Goal: Obtain resource: Obtain resource

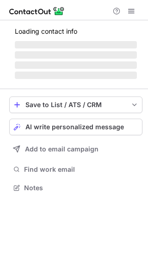
scroll to position [202, 148]
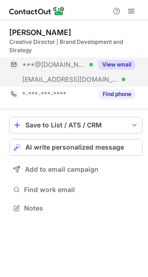
click at [112, 64] on button "View email" at bounding box center [116, 64] width 37 height 9
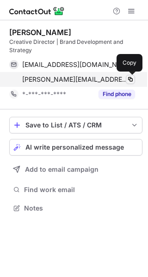
click at [132, 79] on span at bounding box center [130, 79] width 7 height 7
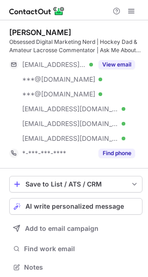
scroll to position [261, 141]
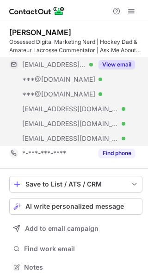
click at [123, 66] on button "View email" at bounding box center [116, 64] width 37 height 9
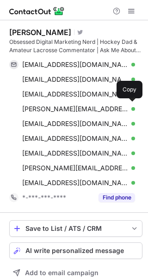
scroll to position [305, 141]
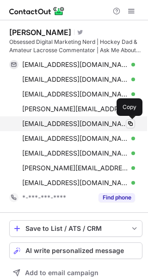
click at [132, 122] on span at bounding box center [130, 123] width 7 height 7
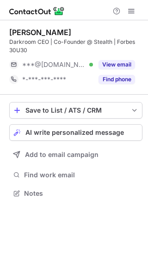
scroll to position [187, 148]
